Goal: Transaction & Acquisition: Purchase product/service

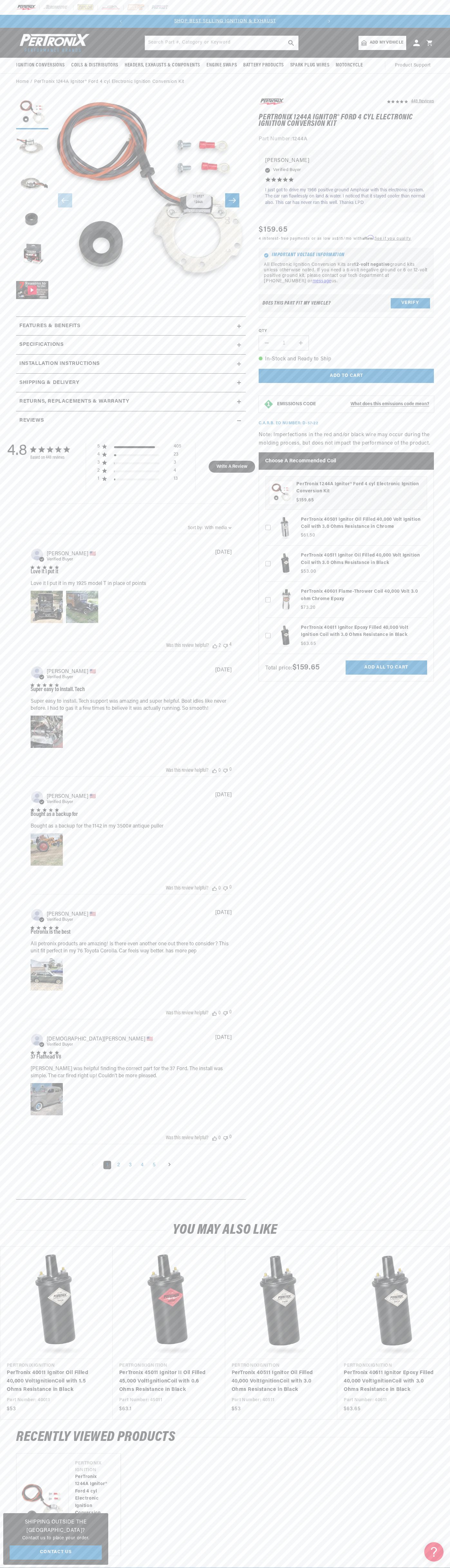
click at [195, 19] on link "SHOP BEST SELLING IGNITION & EXHAUST" at bounding box center [225, 21] width 102 height 5
click at [443, 105] on section "448 Reviews" at bounding box center [225, 650] width 450 height 1119
click at [95, 1567] on html "Skip to content Your cart Your cart is empty Get the right parts the first time…" at bounding box center [225, 784] width 450 height 1568
click at [4, 1123] on section "448 Reviews" at bounding box center [225, 650] width 450 height 1119
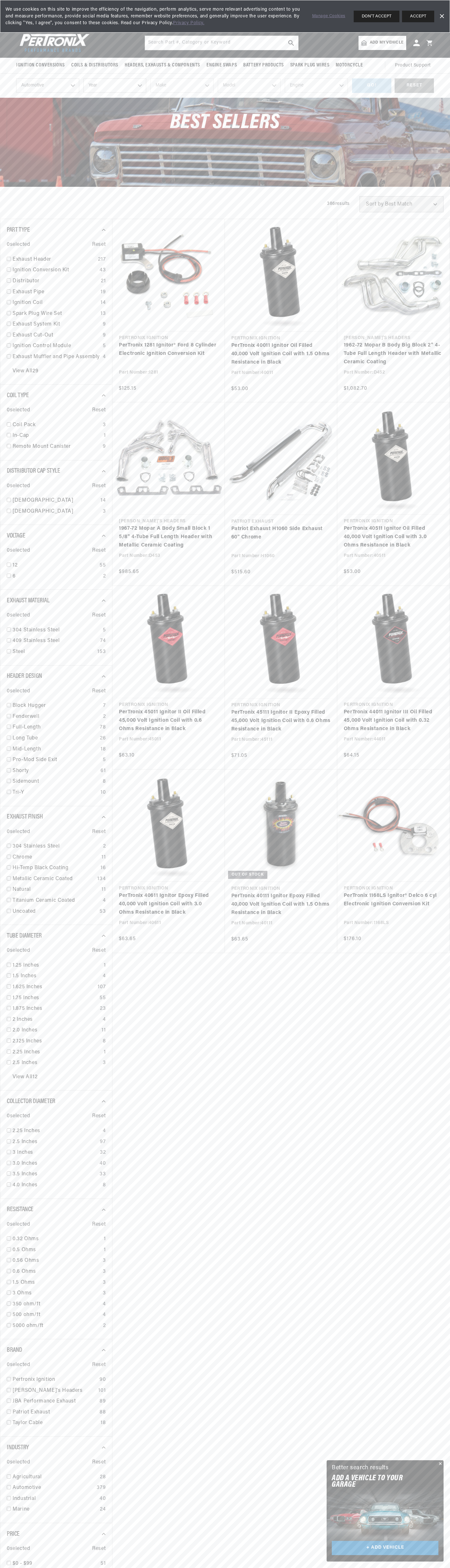
scroll to position [0, 196]
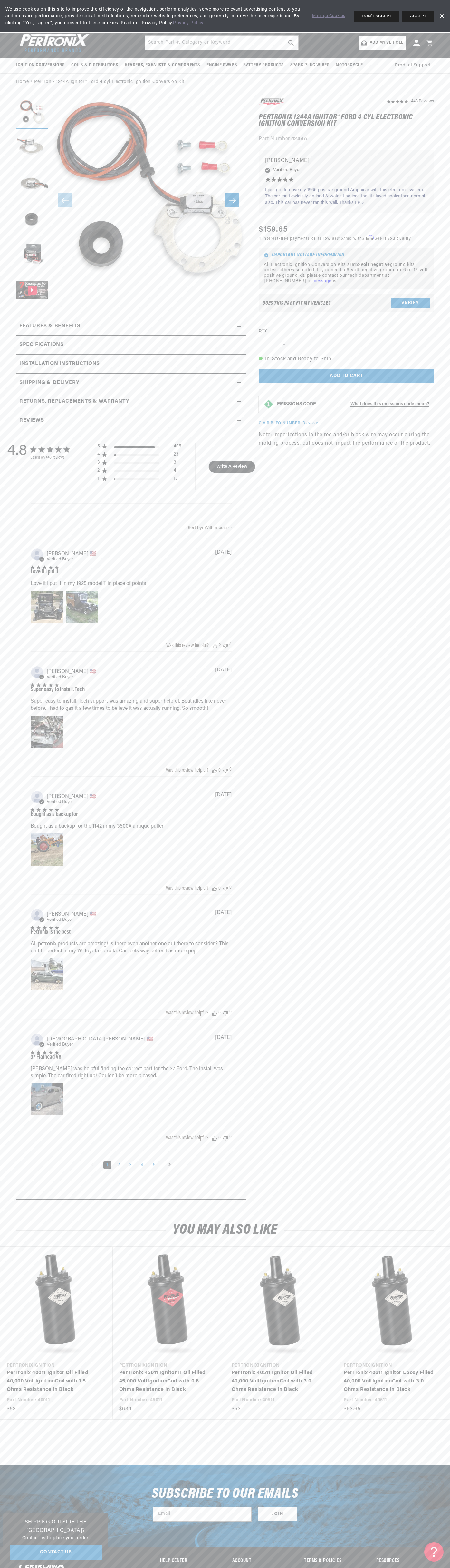
scroll to position [0, 196]
